Goal: Task Accomplishment & Management: Use online tool/utility

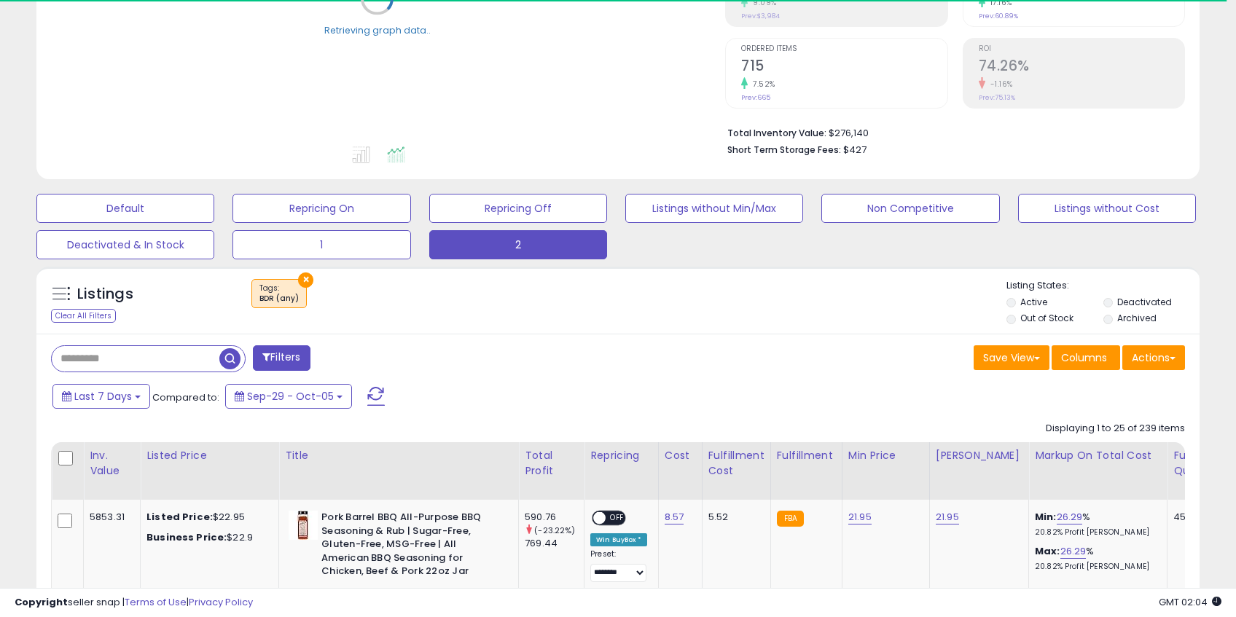
scroll to position [292, 0]
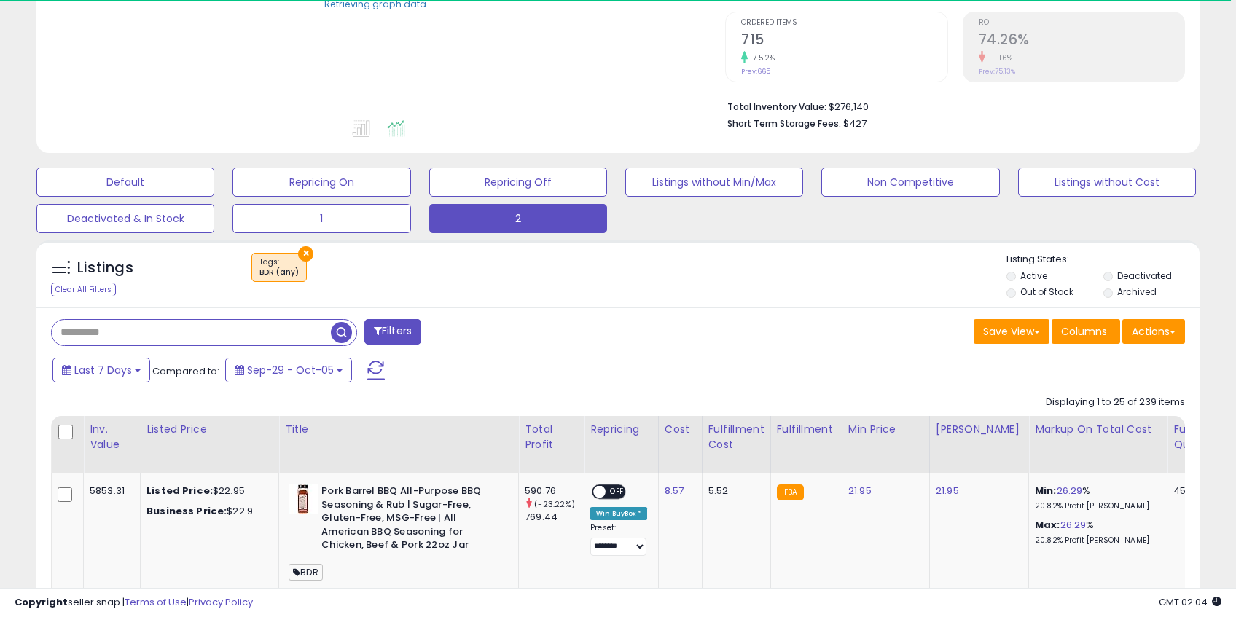
click at [179, 335] on input "text" at bounding box center [191, 333] width 279 height 26
paste input "**********"
type input "**********"
click at [345, 333] on span "button" at bounding box center [341, 332] width 21 height 21
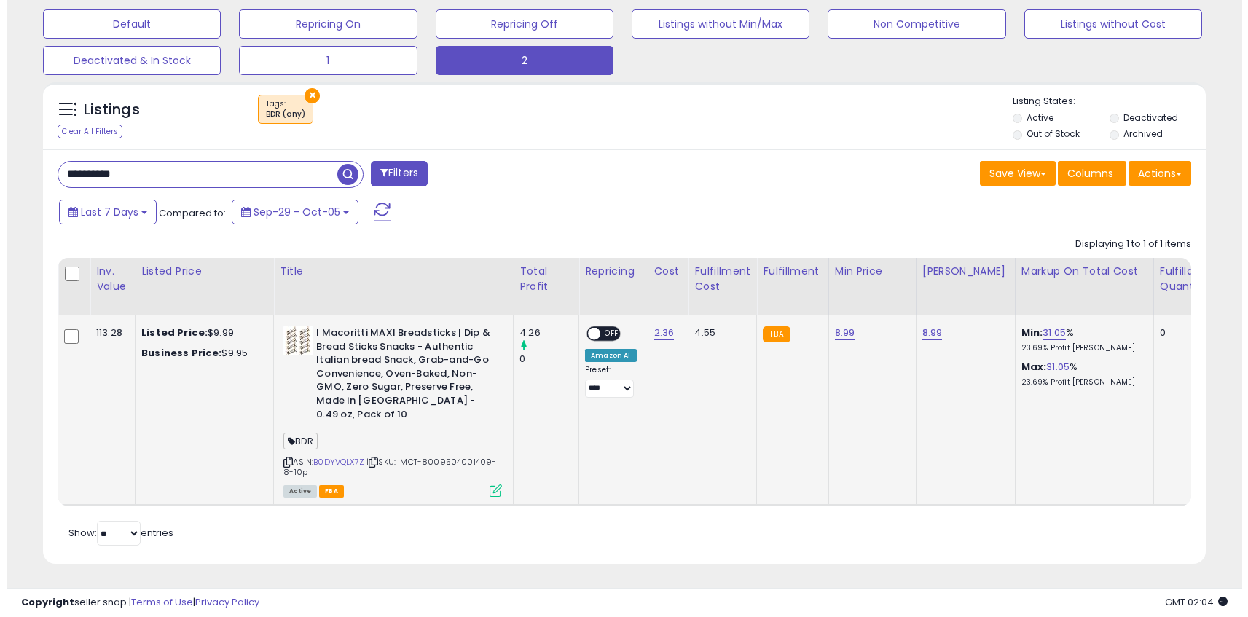
scroll to position [299, 674]
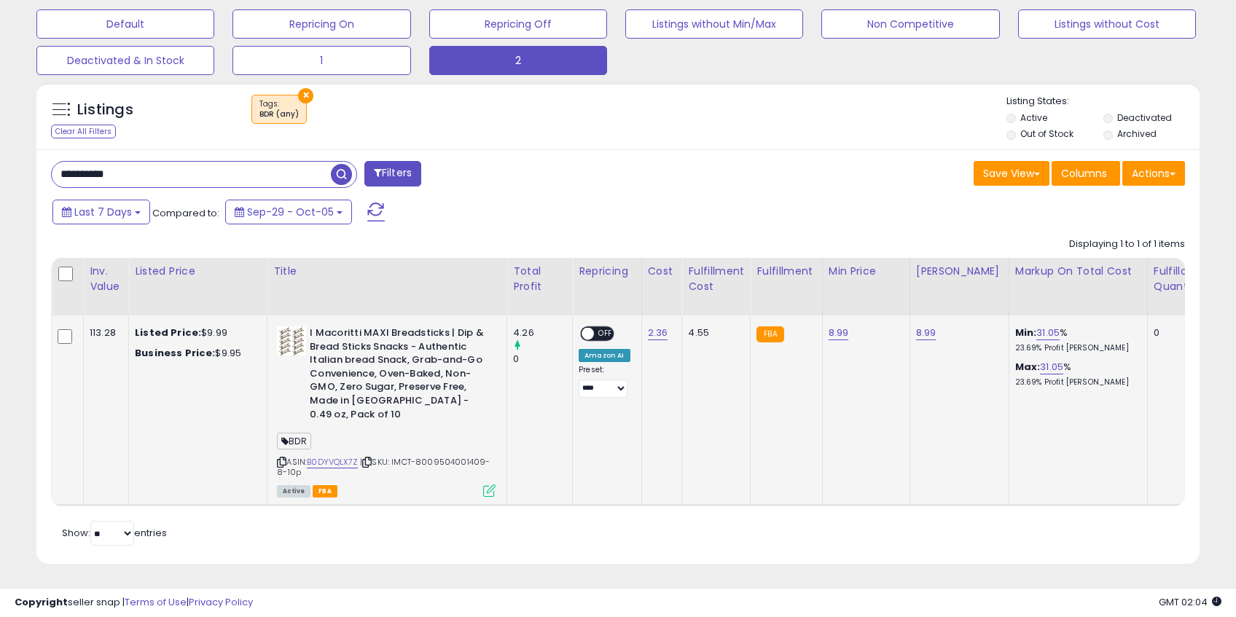
click at [478, 485] on div "Active FBA" at bounding box center [386, 490] width 219 height 10
click at [488, 485] on icon at bounding box center [489, 491] width 12 height 12
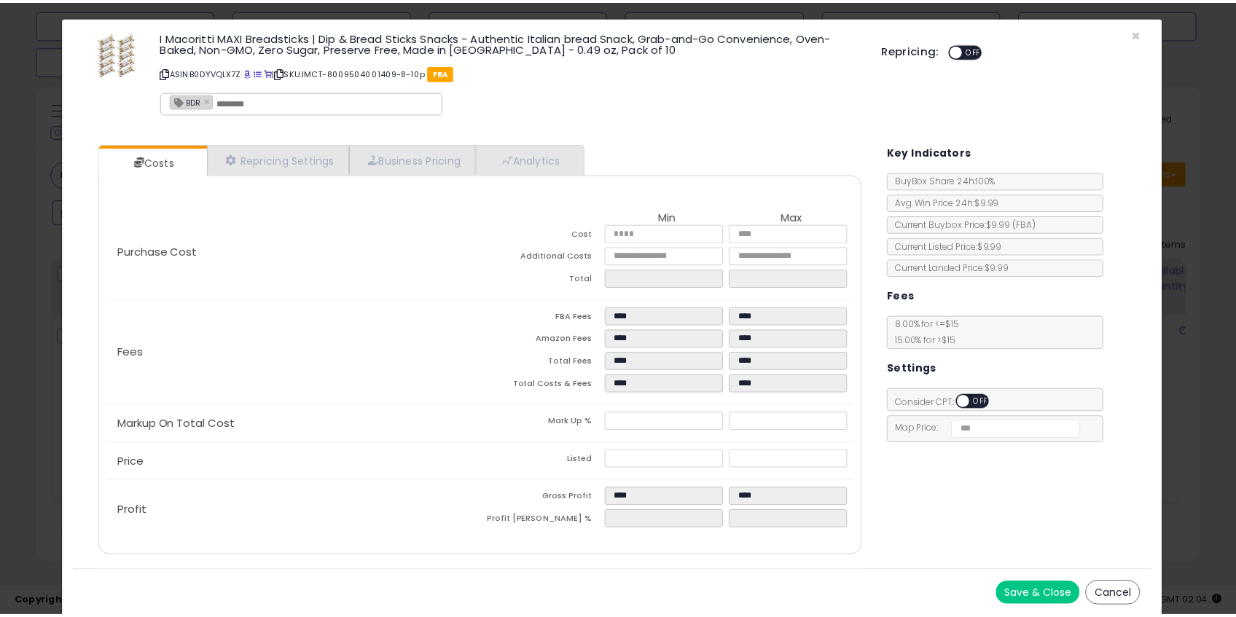
scroll to position [7, 0]
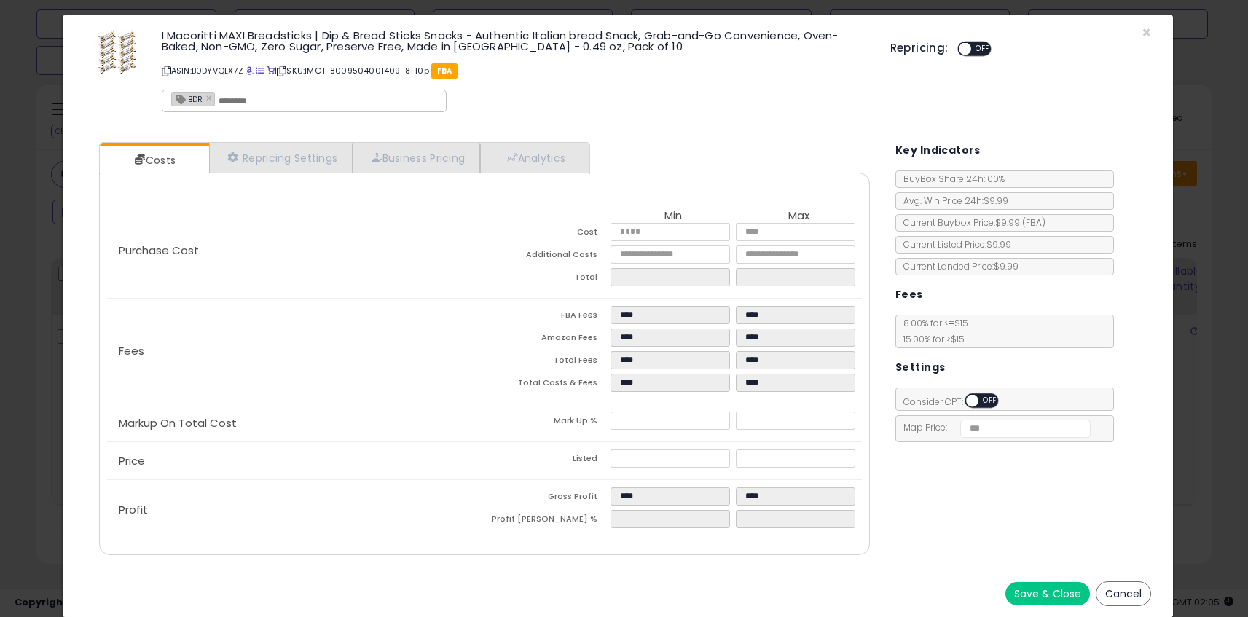
click at [1117, 44] on div "Repricing: ON OFF" at bounding box center [1022, 46] width 262 height 21
click at [1142, 27] on span "×" at bounding box center [1146, 32] width 9 height 21
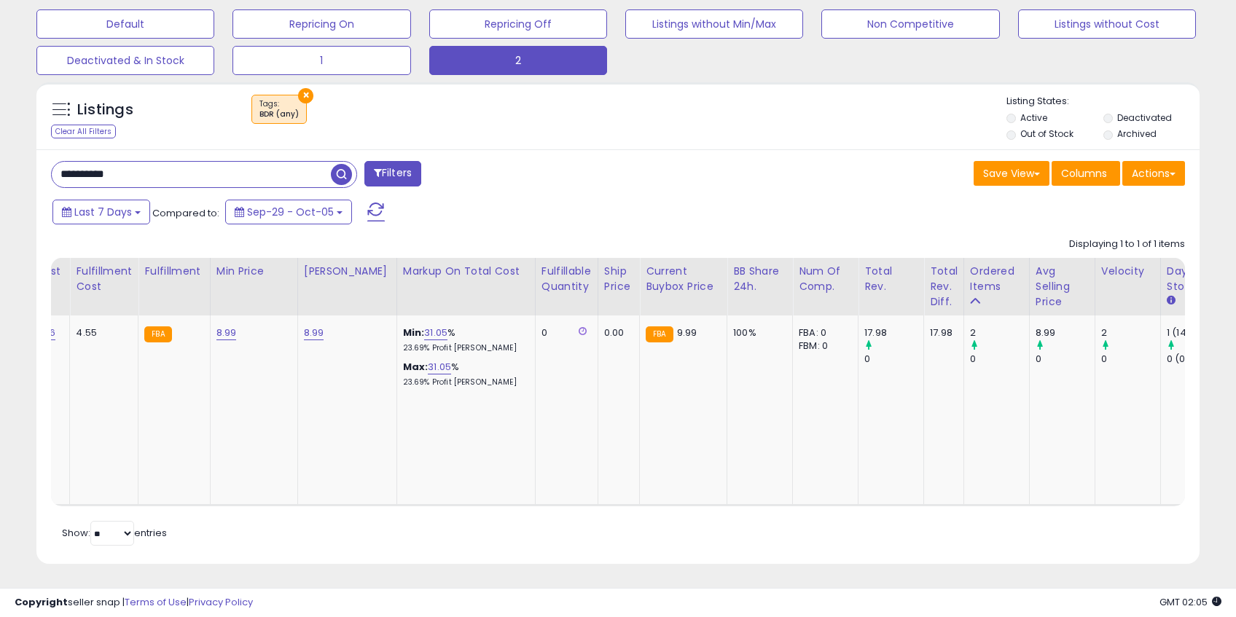
scroll to position [0, 0]
